Goal: Task Accomplishment & Management: Complete application form

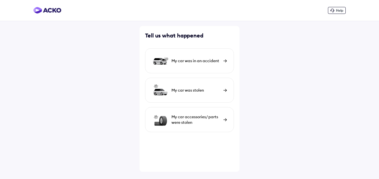
click at [214, 60] on div "My car was in an accident" at bounding box center [195, 61] width 49 height 6
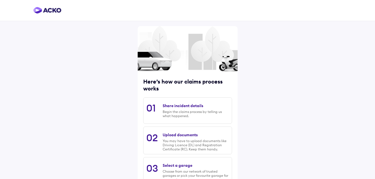
click at [187, 114] on div "Begin the claims process by telling us what happened." at bounding box center [196, 114] width 66 height 8
drag, startPoint x: 181, startPoint y: 105, endPoint x: 204, endPoint y: 103, distance: 22.8
click at [204, 103] on div "Share incident details Begin the claims process by telling us what happened." at bounding box center [196, 110] width 66 height 20
drag, startPoint x: 166, startPoint y: 135, endPoint x: 273, endPoint y: 129, distance: 106.7
click at [237, 135] on div "Here’s how our claims process works 01 Share incident details Begin the claims …" at bounding box center [188, 137] width 100 height 222
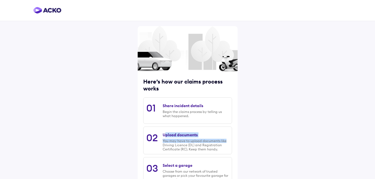
click at [302, 125] on div "Here’s how our claims process works 01 Share incident details Begin the claims …" at bounding box center [187, 124] width 375 height 249
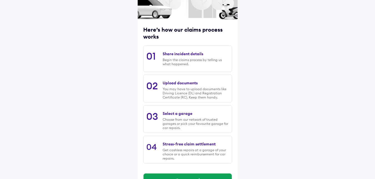
scroll to position [42, 0]
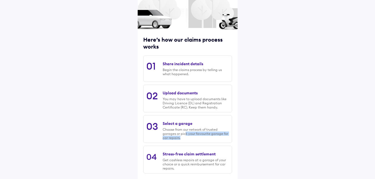
drag, startPoint x: 185, startPoint y: 134, endPoint x: 294, endPoint y: 117, distance: 110.6
click at [245, 136] on div "Here’s how our claims process works 01 Share incident details Begin the claims …" at bounding box center [187, 82] width 375 height 249
click at [303, 113] on div "Here’s how our claims process works 01 Share incident details Begin the claims …" at bounding box center [187, 82] width 375 height 249
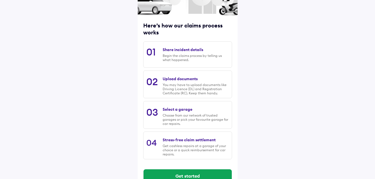
scroll to position [70, 0]
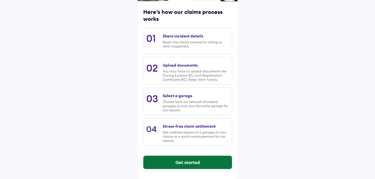
click at [192, 165] on button "Get started" at bounding box center [187, 162] width 88 height 13
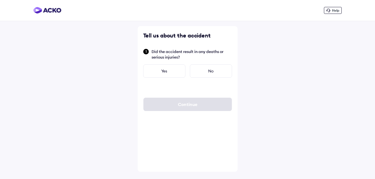
scroll to position [0, 0]
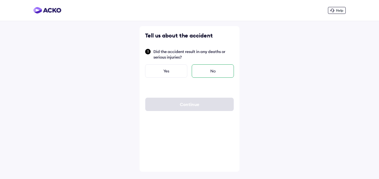
click at [214, 71] on div "No" at bounding box center [213, 70] width 42 height 13
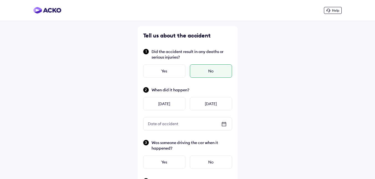
click at [224, 124] on icon at bounding box center [224, 123] width 4 height 1
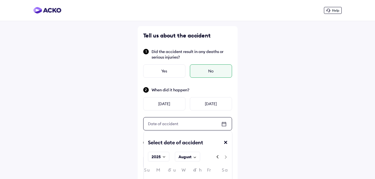
click at [201, 125] on div "Date of accident" at bounding box center [187, 123] width 88 height 13
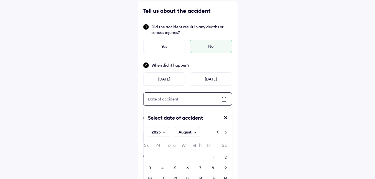
scroll to position [55, 0]
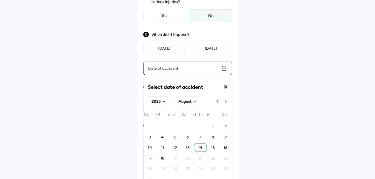
click at [198, 149] on div "14" at bounding box center [200, 148] width 4 height 6
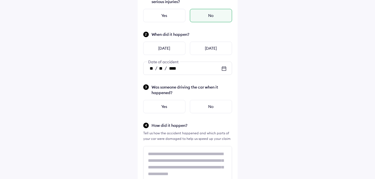
scroll to position [28, 0]
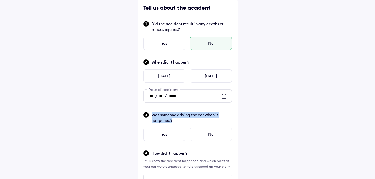
drag, startPoint x: 151, startPoint y: 115, endPoint x: 173, endPoint y: 122, distance: 23.0
click at [173, 122] on span "Was someone driving the car when it happened?" at bounding box center [191, 117] width 80 height 11
copy span "Was someone driving the car when it happened?"
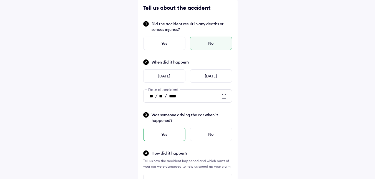
click at [163, 135] on div "Yes" at bounding box center [164, 134] width 42 height 13
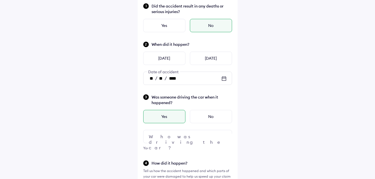
scroll to position [83, 0]
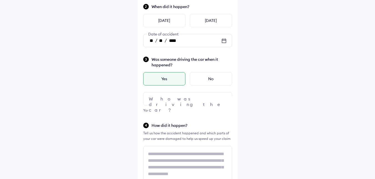
click at [222, 98] on img at bounding box center [224, 98] width 7 height 7
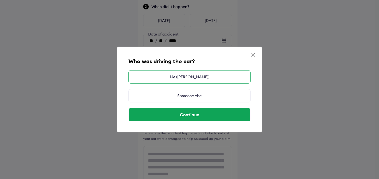
click at [196, 77] on div "Me (RAJESH R)" at bounding box center [189, 76] width 122 height 13
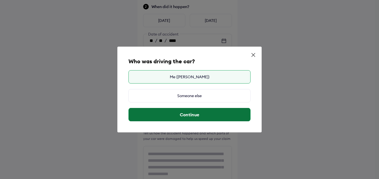
click at [196, 116] on button "Continue" at bounding box center [190, 114] width 122 height 13
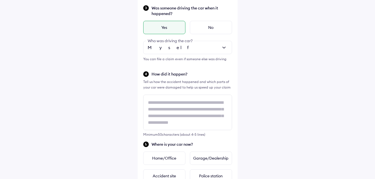
scroll to position [139, 0]
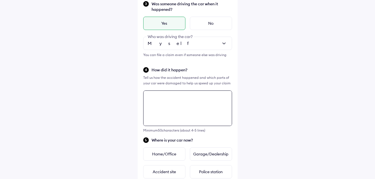
click at [169, 105] on textarea at bounding box center [187, 108] width 89 height 36
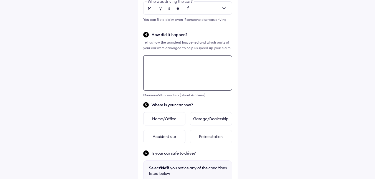
scroll to position [174, 0]
type textarea "*"
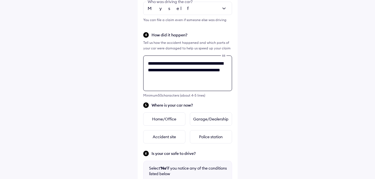
type textarea "**********"
click at [284, 103] on div "**********" at bounding box center [187, 64] width 375 height 476
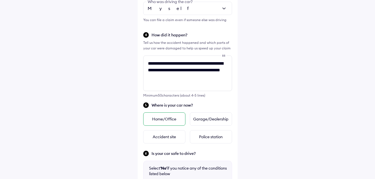
click at [168, 119] on div "Home/Office" at bounding box center [164, 118] width 42 height 13
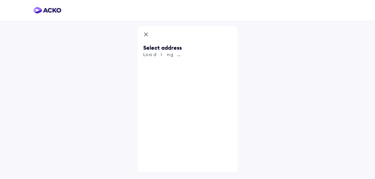
scroll to position [0, 0]
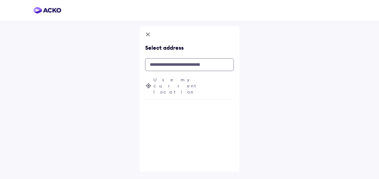
click at [168, 67] on input "text" at bounding box center [189, 64] width 89 height 13
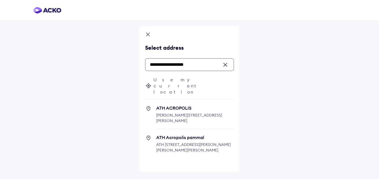
click at [198, 135] on span "ATH Acropolis pammal ATH ACROPOLIS, Indira Ghandhi Street, Anna Nagar, Mallika …" at bounding box center [195, 147] width 78 height 24
type input "**********"
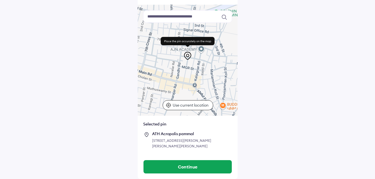
scroll to position [42, 0]
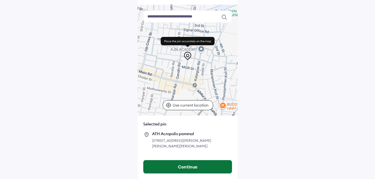
click at [190, 165] on button "Continue" at bounding box center [187, 166] width 88 height 13
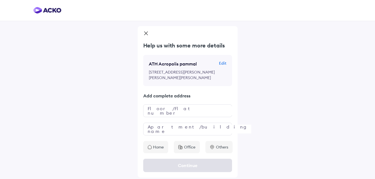
scroll to position [10, 0]
click at [170, 113] on input "text" at bounding box center [187, 110] width 89 height 13
type input "**********"
type input "*"
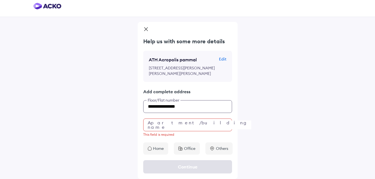
click at [193, 113] on input "**********" at bounding box center [187, 106] width 89 height 13
type input "**********"
click at [193, 126] on input "text" at bounding box center [187, 124] width 89 height 13
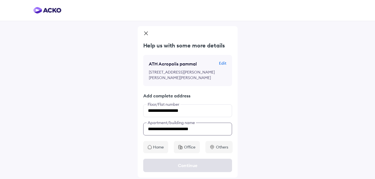
type input "**********"
click at [291, 122] on div "**********" at bounding box center [187, 89] width 375 height 179
click at [156, 148] on p "Home" at bounding box center [158, 147] width 11 height 6
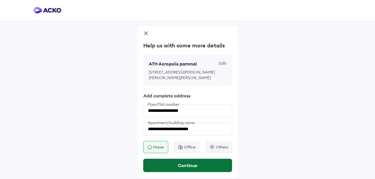
click at [183, 165] on button "Continue" at bounding box center [187, 165] width 89 height 13
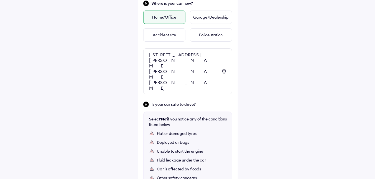
scroll to position [303, 0]
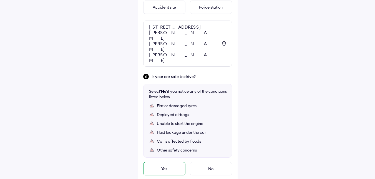
click at [162, 162] on div "Yes" at bounding box center [164, 168] width 42 height 13
click at [165, 162] on div "Yes" at bounding box center [164, 168] width 42 height 13
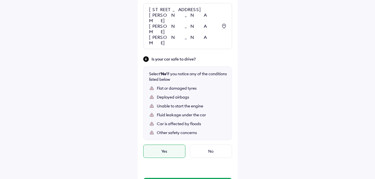
scroll to position [338, 0]
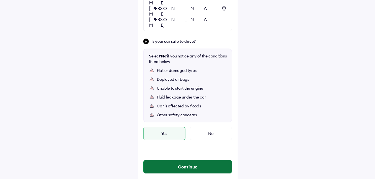
click at [186, 160] on button "Continue" at bounding box center [187, 166] width 88 height 13
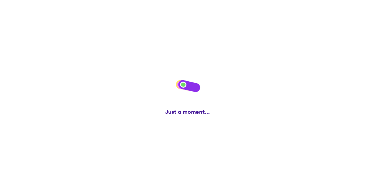
scroll to position [0, 0]
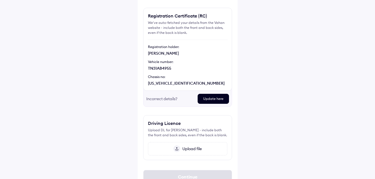
scroll to position [55, 0]
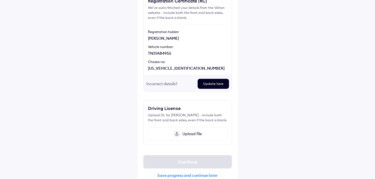
click at [163, 86] on div "Incorrect details?" at bounding box center [169, 84] width 47 height 10
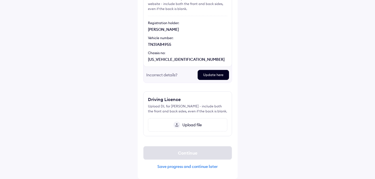
click at [191, 125] on span "Upload file" at bounding box center [191, 124] width 22 height 5
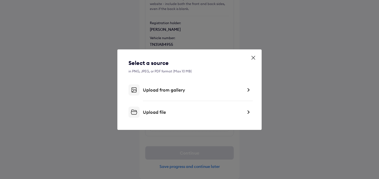
click at [253, 56] on icon at bounding box center [253, 58] width 6 height 6
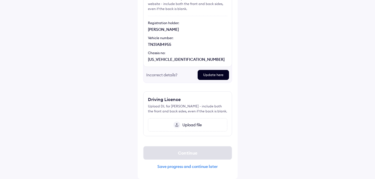
click at [190, 124] on span "Upload file" at bounding box center [191, 124] width 22 height 5
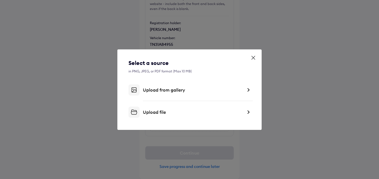
click at [249, 112] on img at bounding box center [248, 112] width 4 height 6
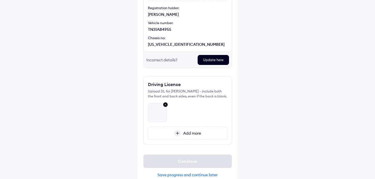
scroll to position [88, 0]
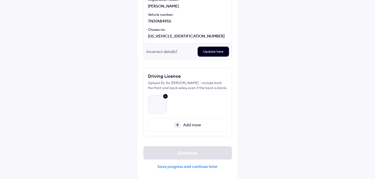
click at [201, 167] on div "Save progress and continue later" at bounding box center [187, 166] width 89 height 5
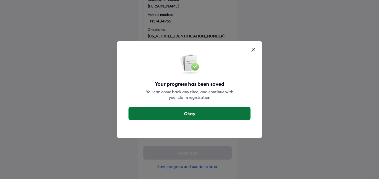
click at [189, 111] on button "Okay" at bounding box center [190, 113] width 122 height 13
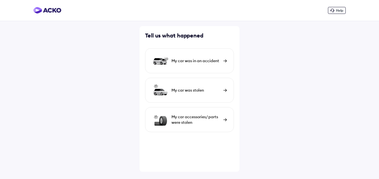
click at [216, 59] on div "My car was in an accident" at bounding box center [195, 61] width 49 height 6
click at [224, 61] on img at bounding box center [225, 60] width 4 height 3
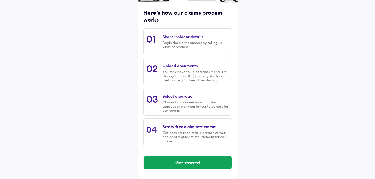
scroll to position [69, 0]
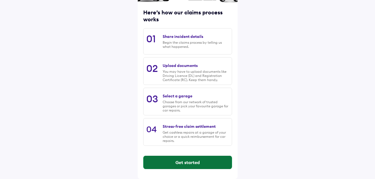
click at [181, 167] on button "Get started" at bounding box center [187, 162] width 88 height 13
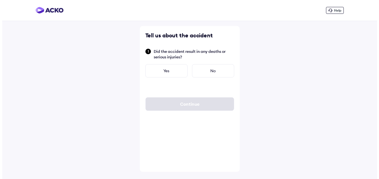
scroll to position [0, 0]
